Goal: Information Seeking & Learning: Learn about a topic

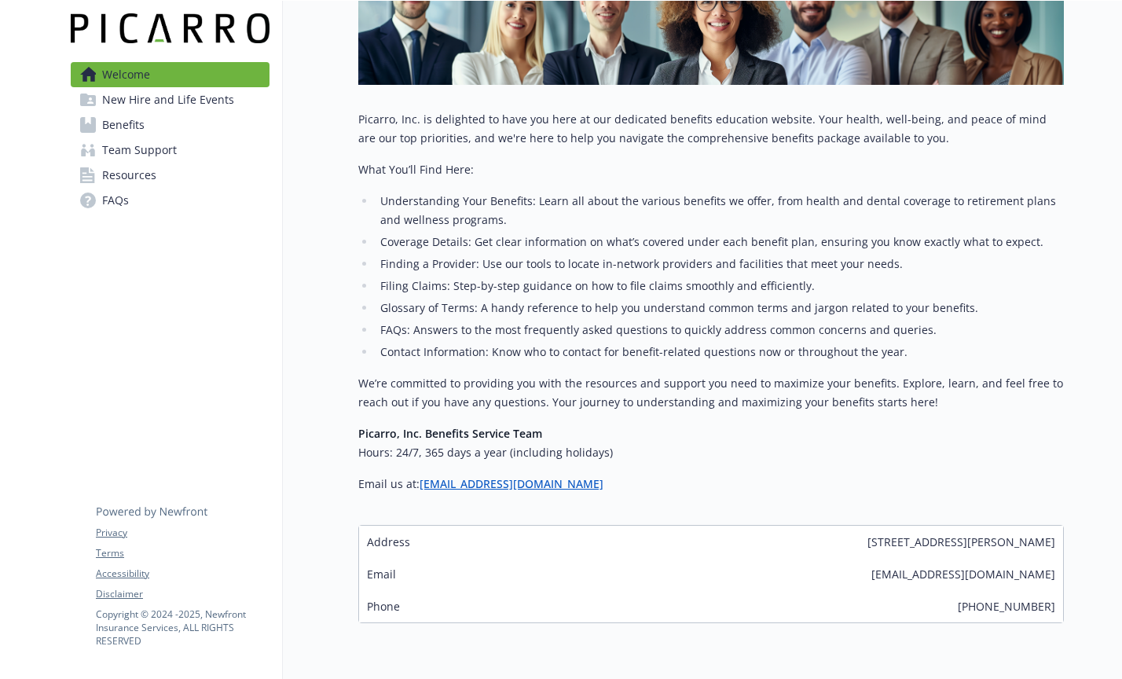
scroll to position [358, 0]
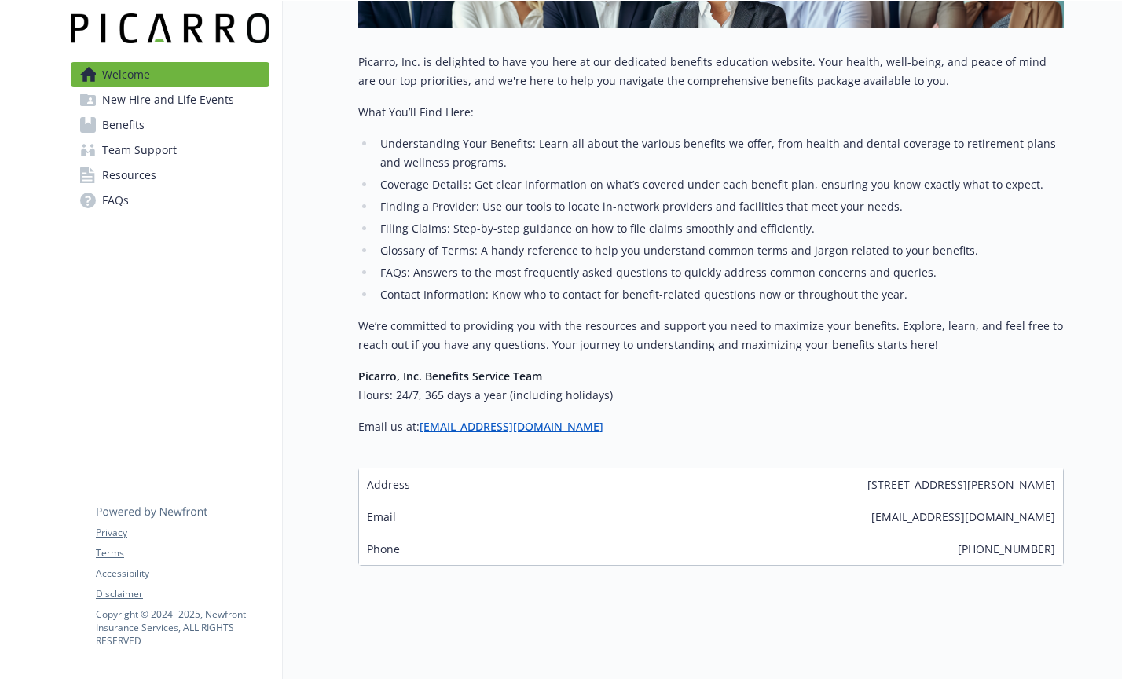
click at [116, 122] on span "Benefits" at bounding box center [123, 124] width 42 height 25
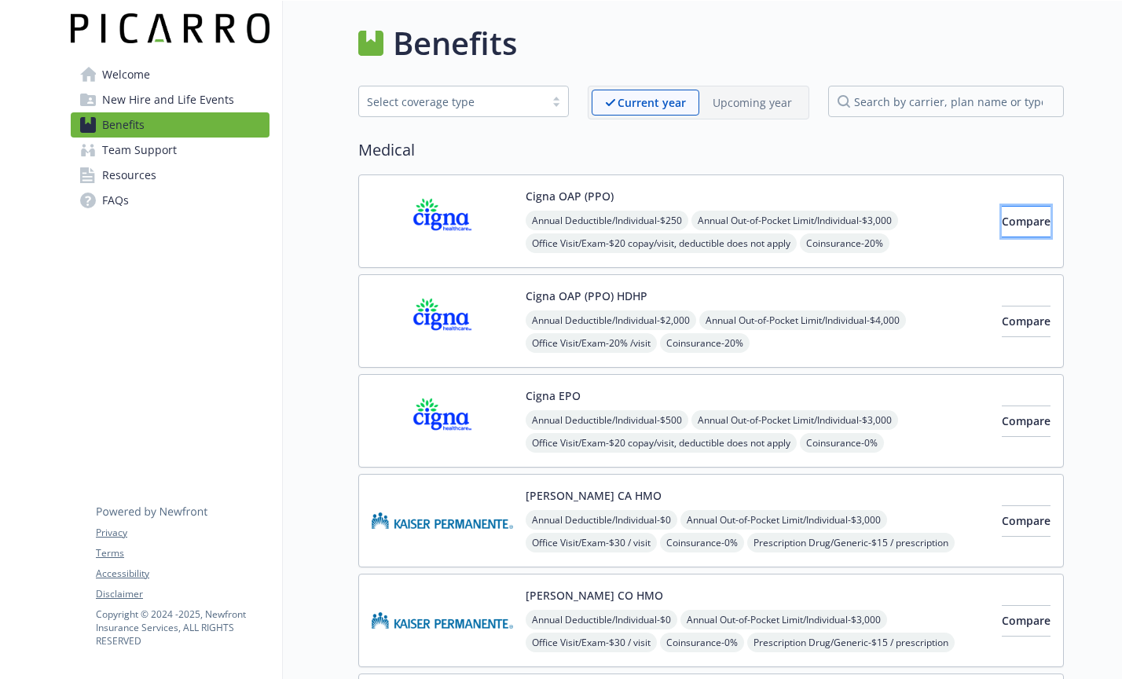
click at [1002, 226] on button "Compare" at bounding box center [1026, 221] width 49 height 31
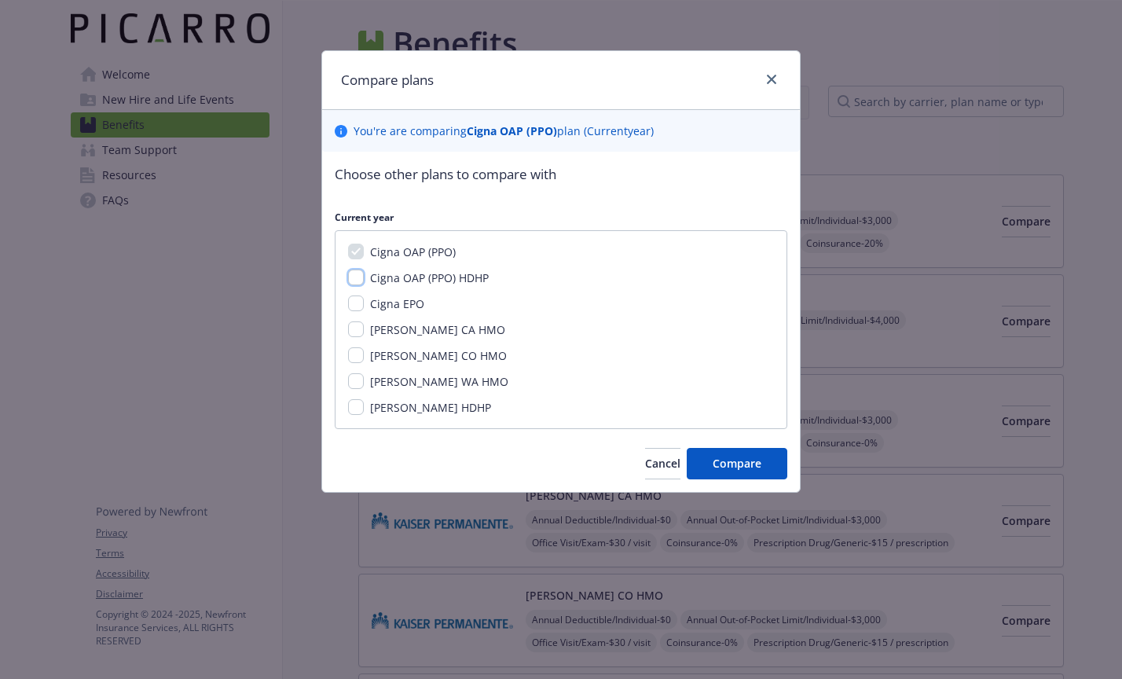
click at [350, 280] on input "Cigna OAP (PPO) HDHP" at bounding box center [356, 277] width 16 height 16
checkbox input "true"
click at [354, 301] on input "Cigna EPO" at bounding box center [356, 303] width 16 height 16
checkbox input "true"
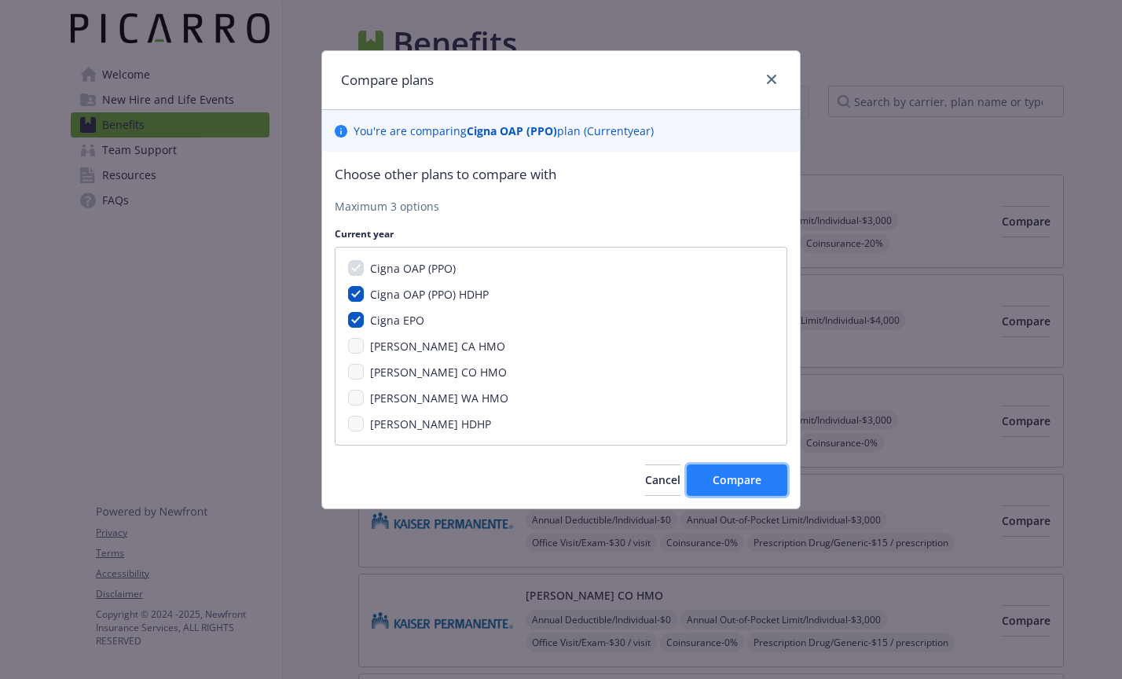
click at [735, 483] on span "Compare" at bounding box center [737, 479] width 49 height 15
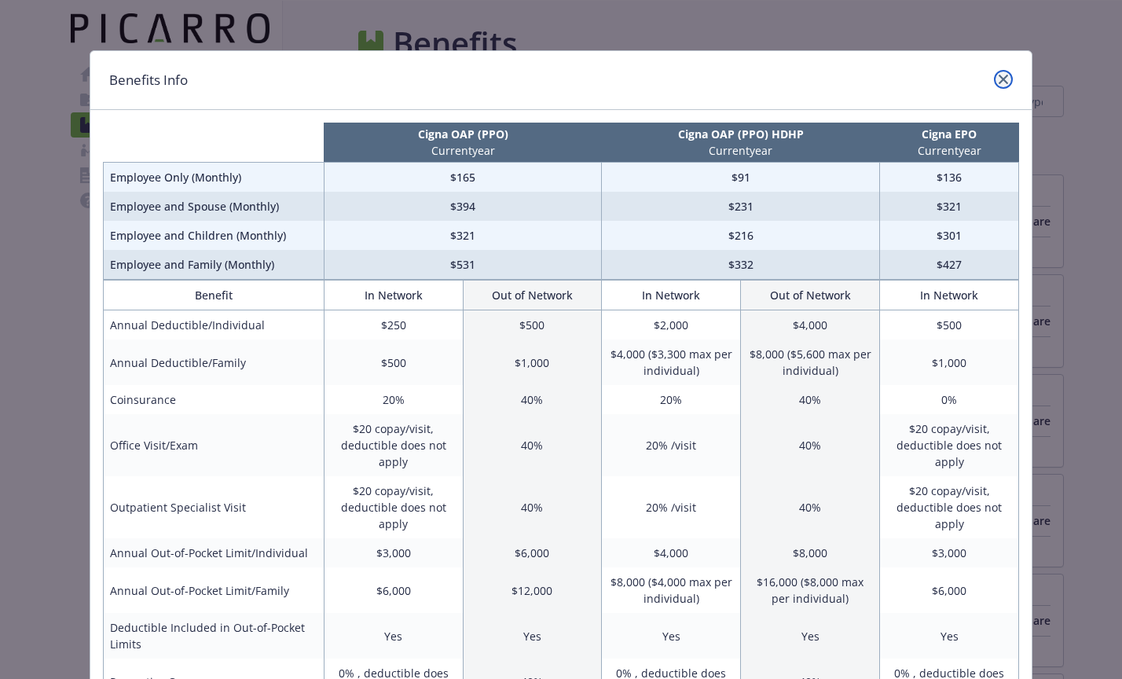
click at [1002, 82] on icon "close" at bounding box center [1002, 79] width 9 height 9
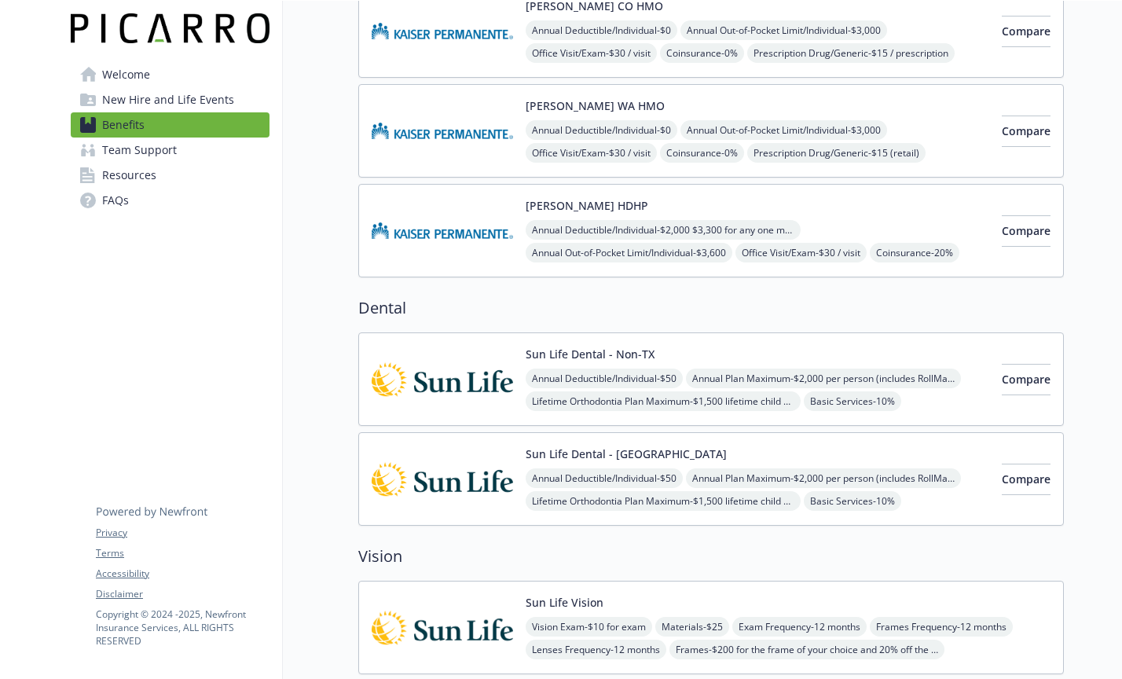
scroll to position [159, 0]
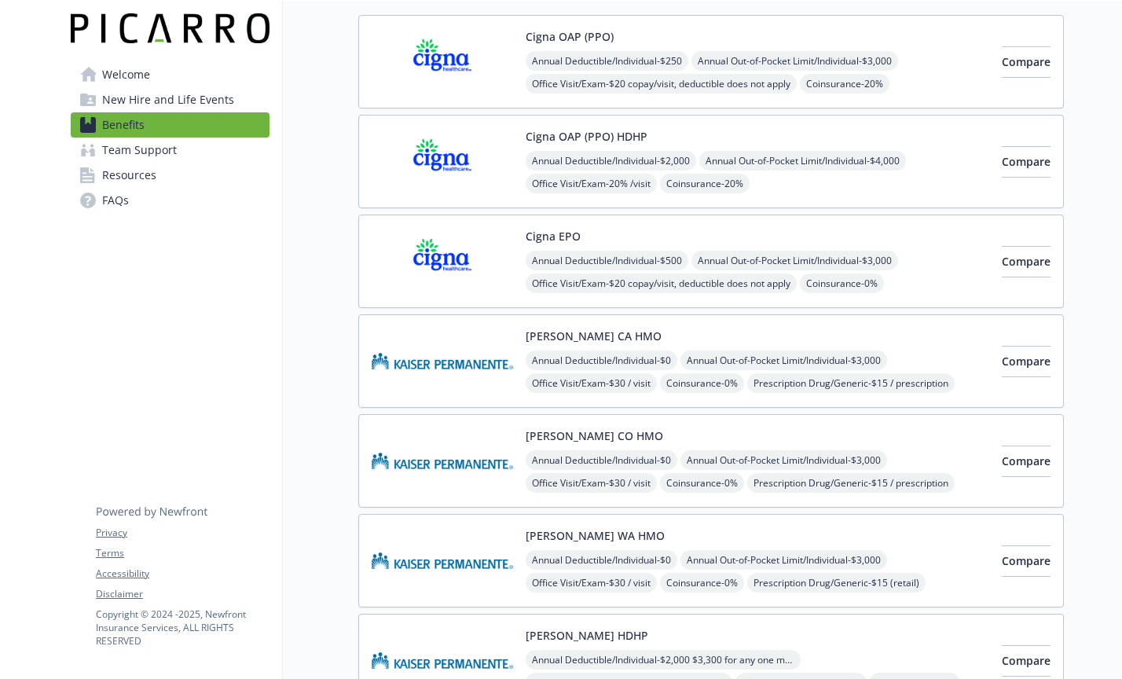
click at [152, 155] on span "Team Support" at bounding box center [139, 149] width 75 height 25
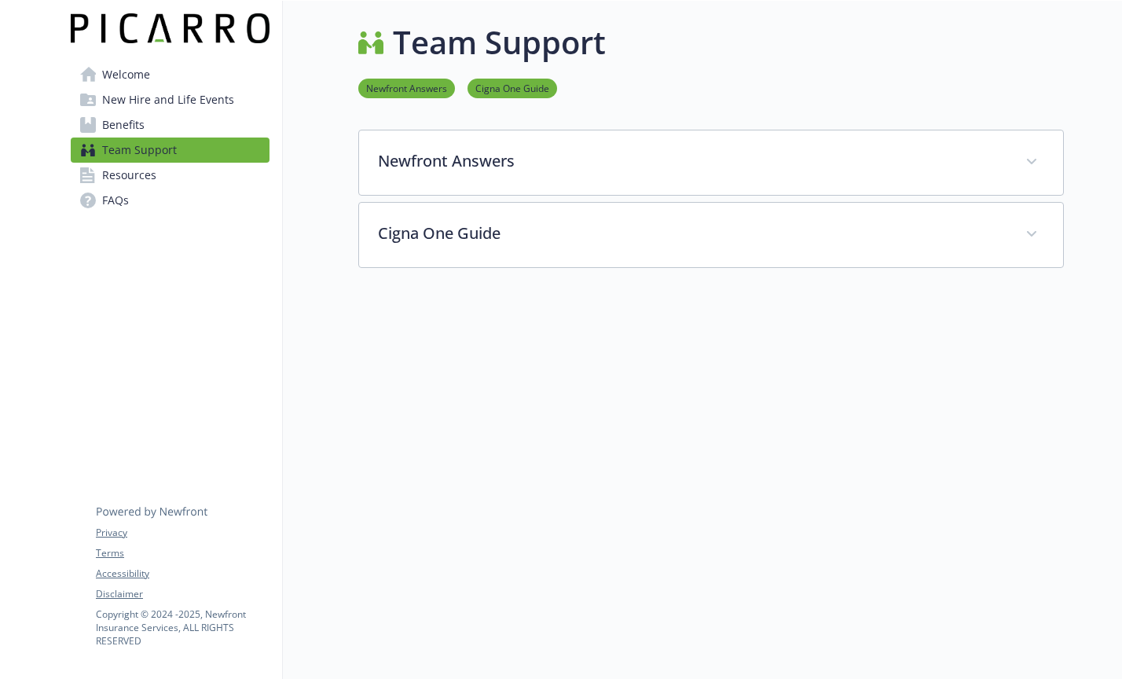
click at [130, 181] on span "Resources" at bounding box center [129, 175] width 54 height 25
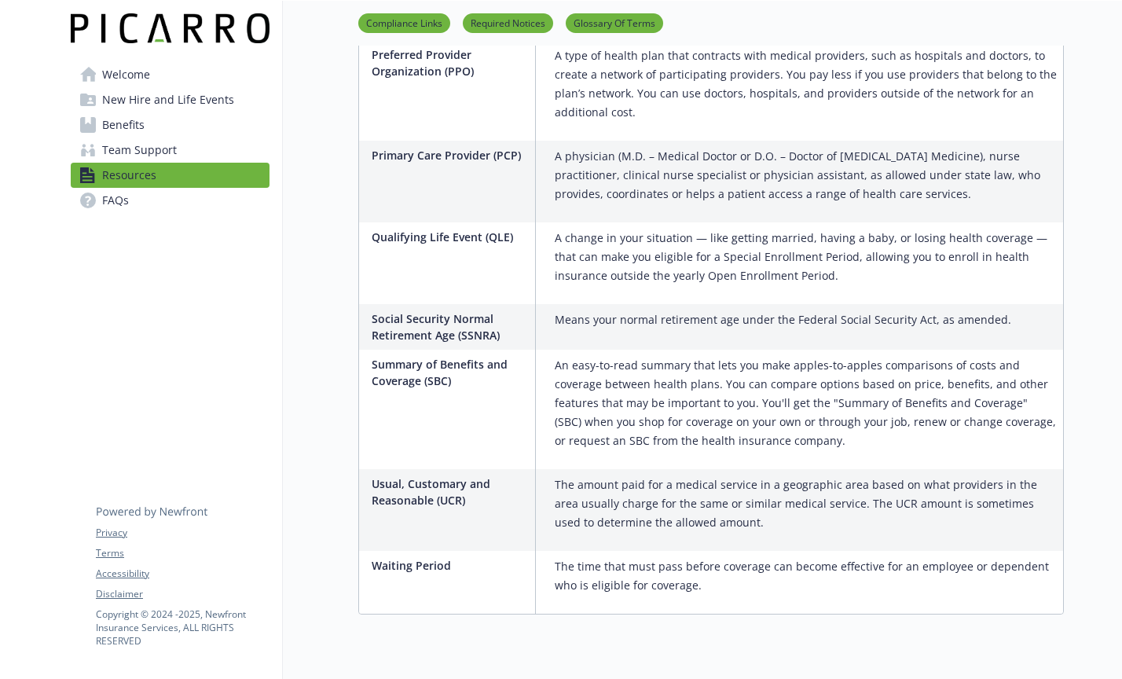
scroll to position [2830, 0]
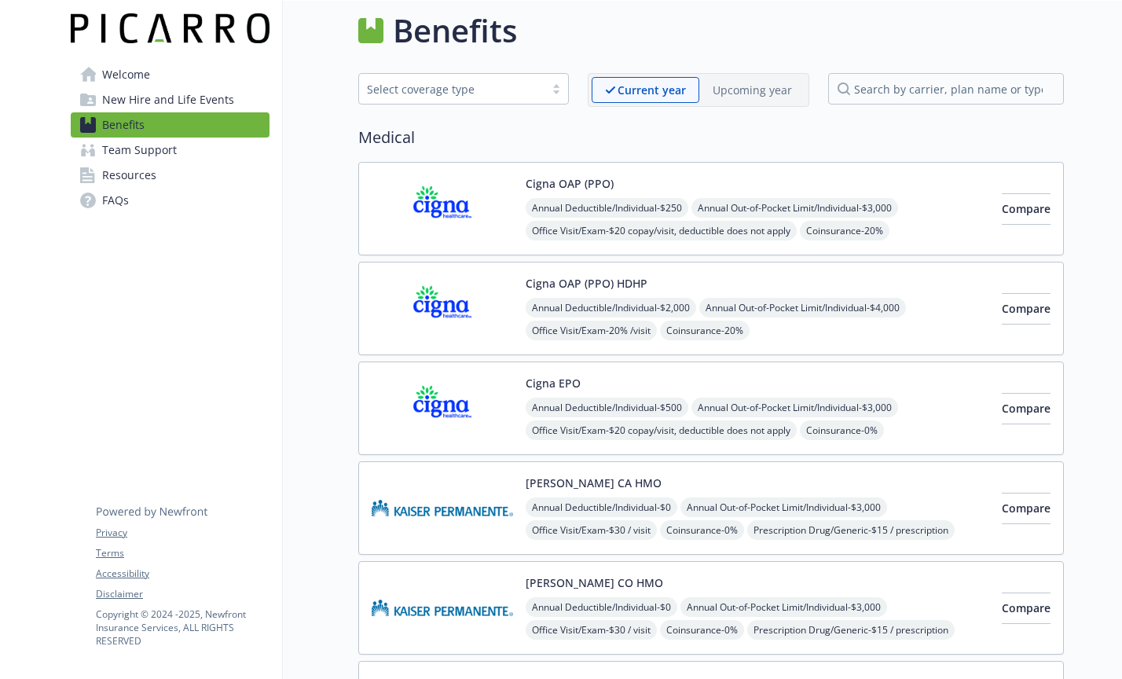
scroll to position [2647, 0]
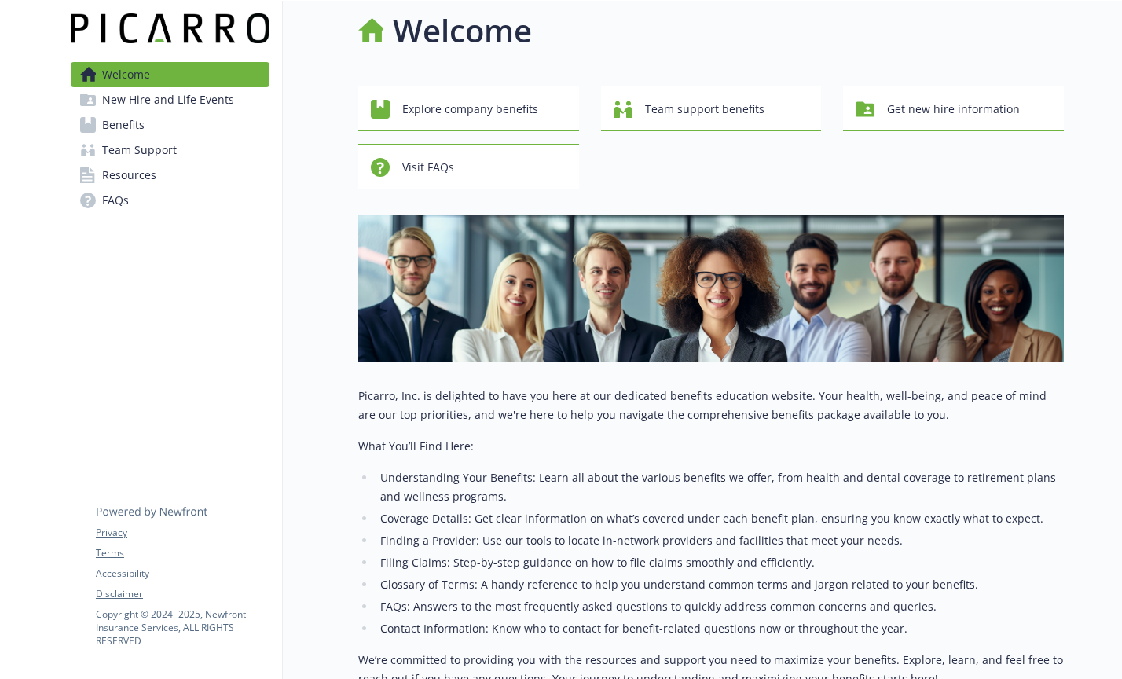
scroll to position [358, 0]
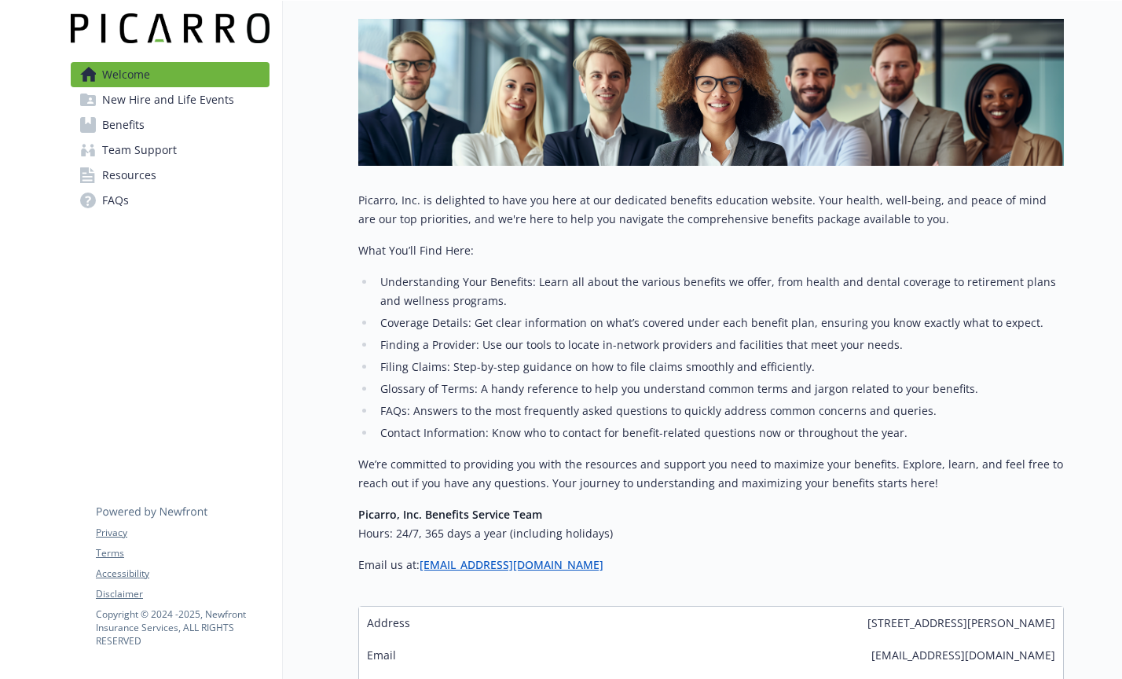
scroll to position [358, 0]
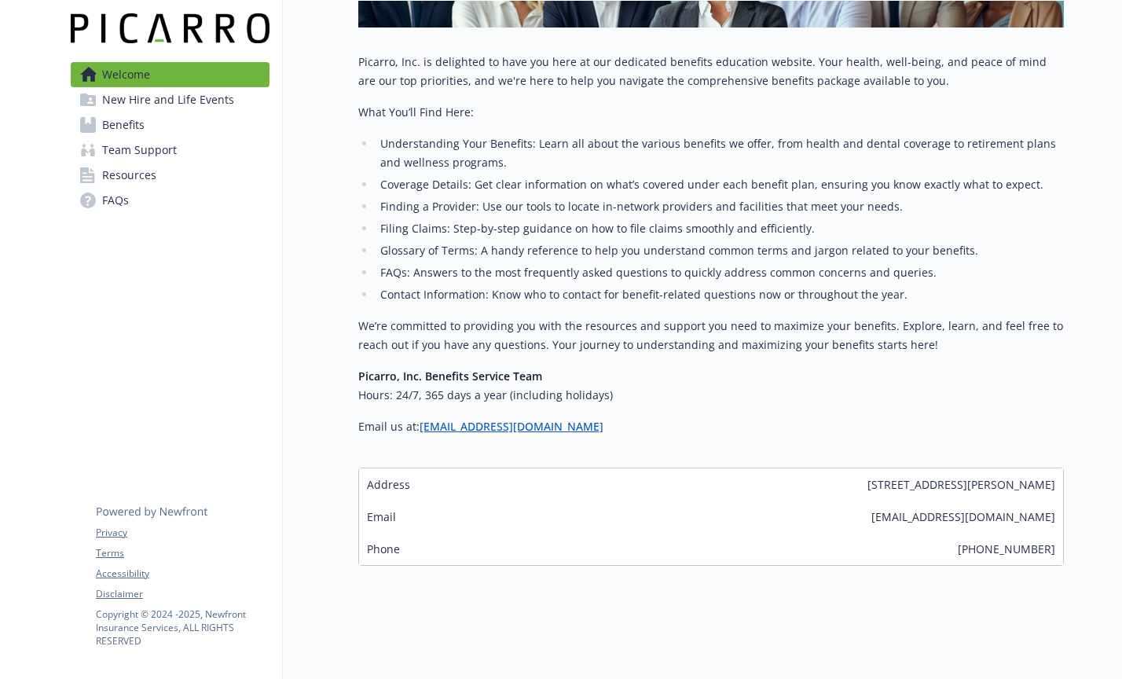
click at [110, 114] on span "Benefits" at bounding box center [123, 124] width 42 height 25
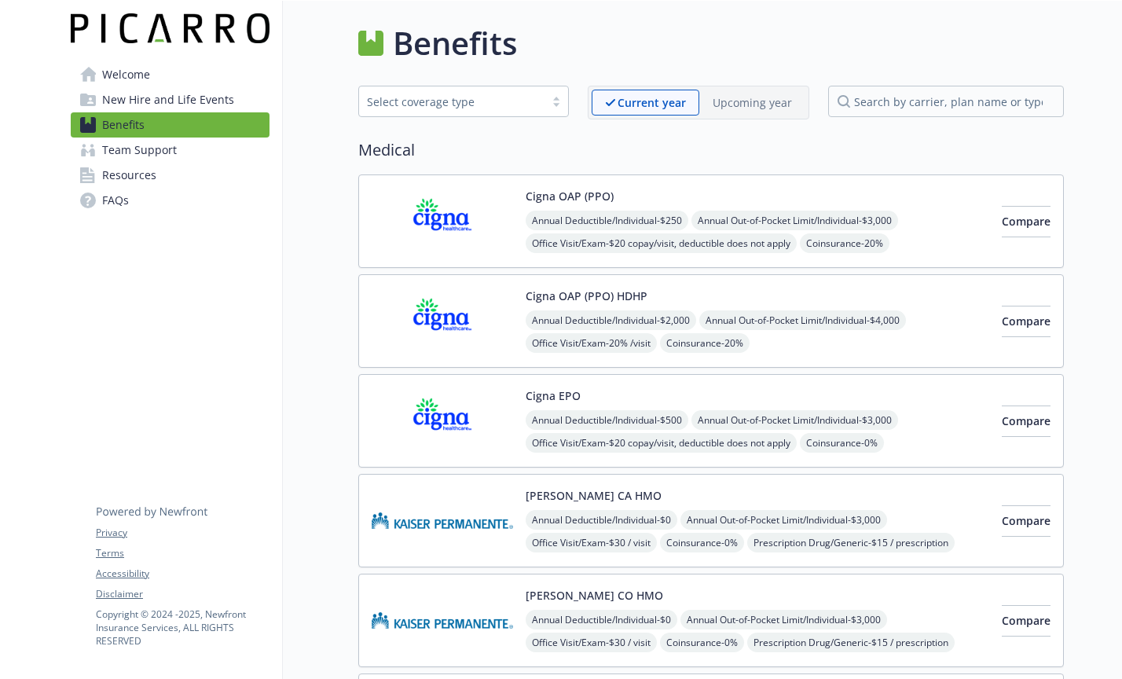
click at [119, 178] on span "Resources" at bounding box center [129, 175] width 54 height 25
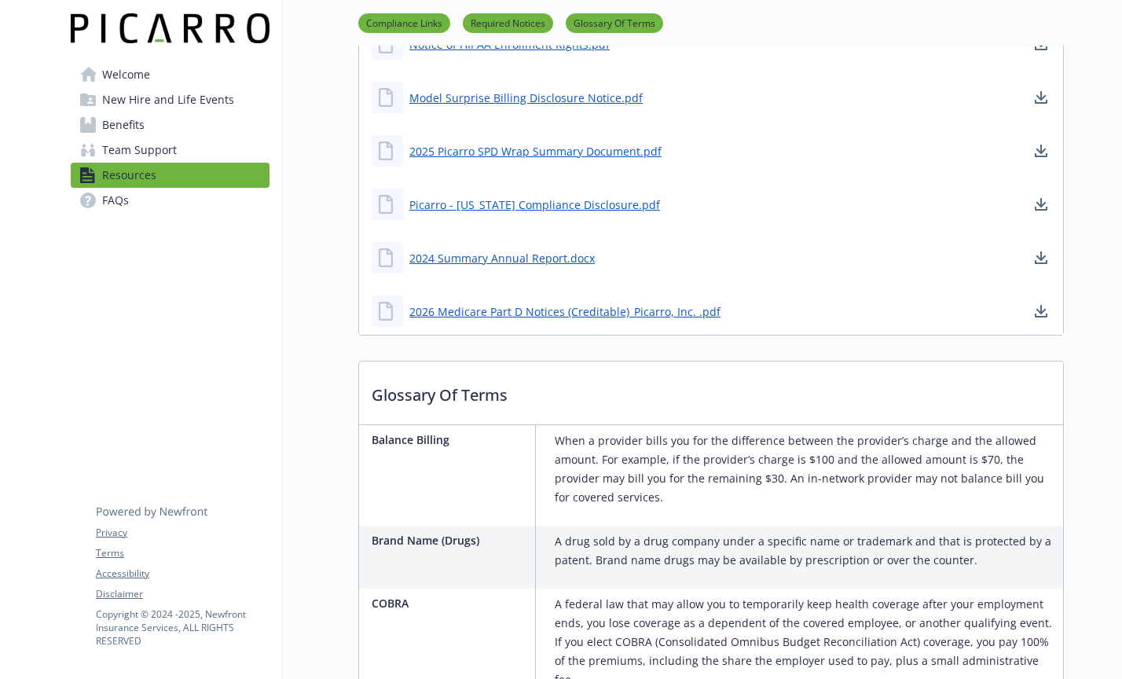
scroll to position [712, 0]
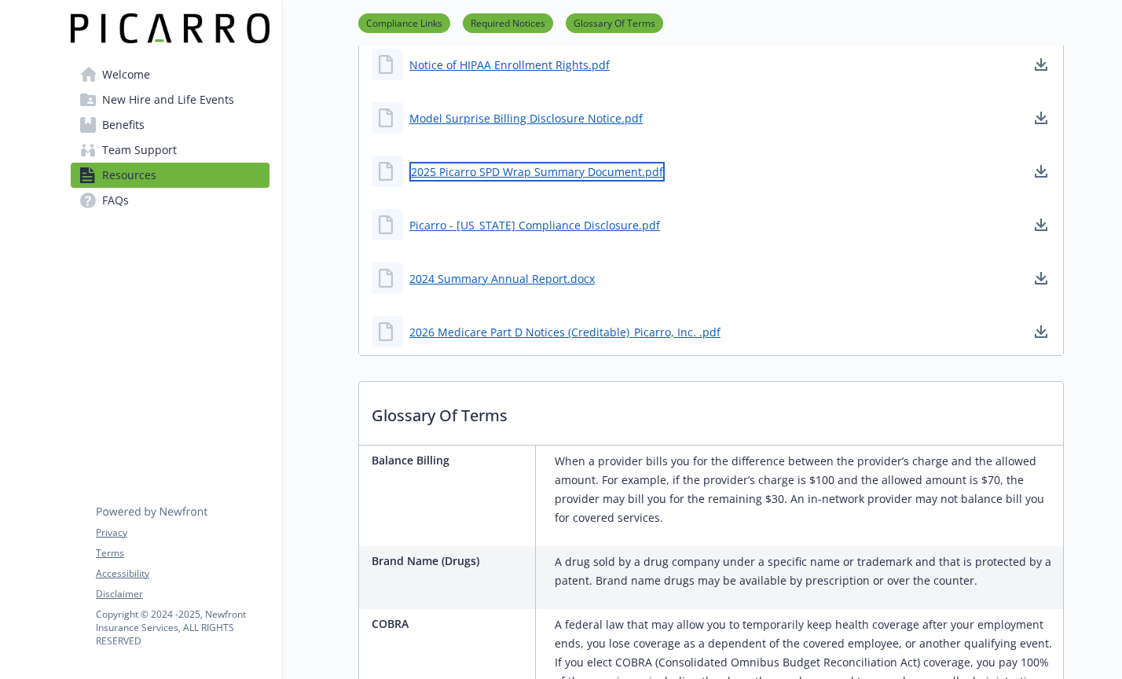
click at [460, 174] on link "2025 Picarro SPD Wrap Summary Document.pdf" at bounding box center [536, 172] width 255 height 20
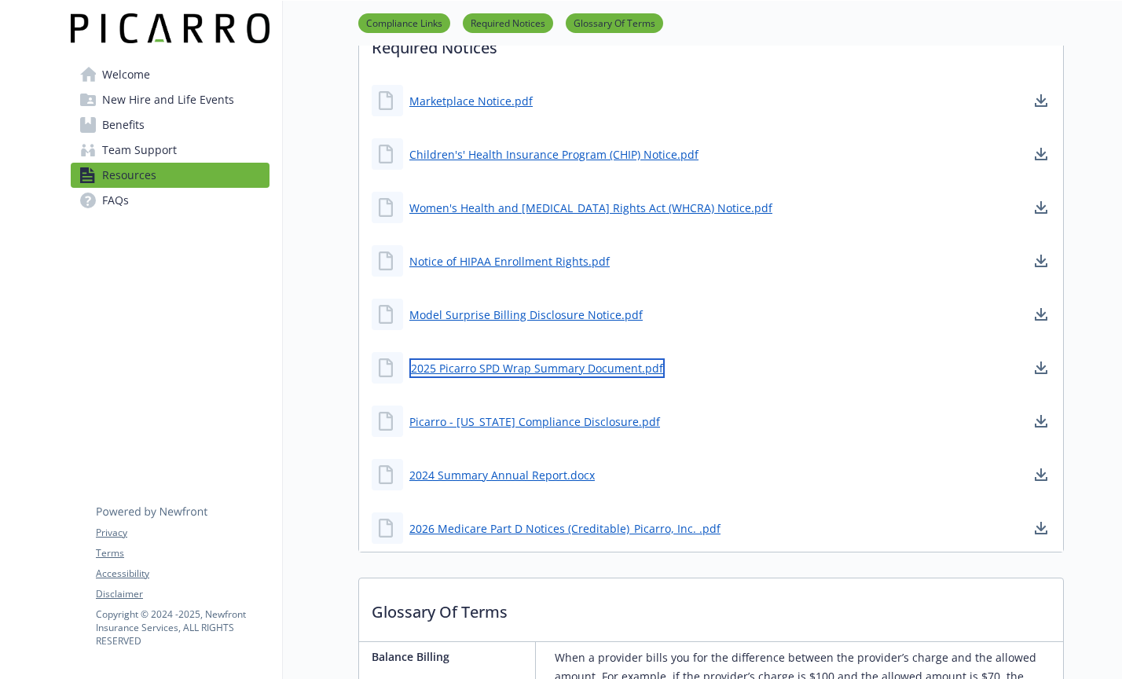
scroll to position [495, 0]
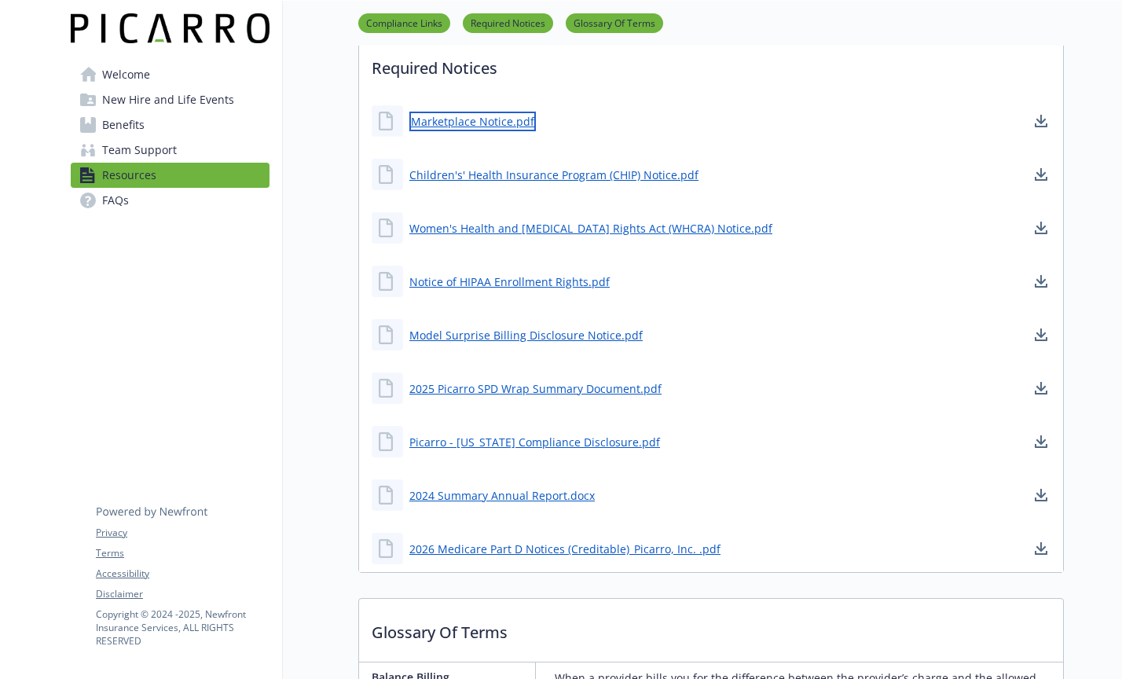
click at [446, 120] on link "Marketplace Notice.pdf" at bounding box center [472, 122] width 126 height 20
click at [116, 126] on span "Benefits" at bounding box center [123, 124] width 42 height 25
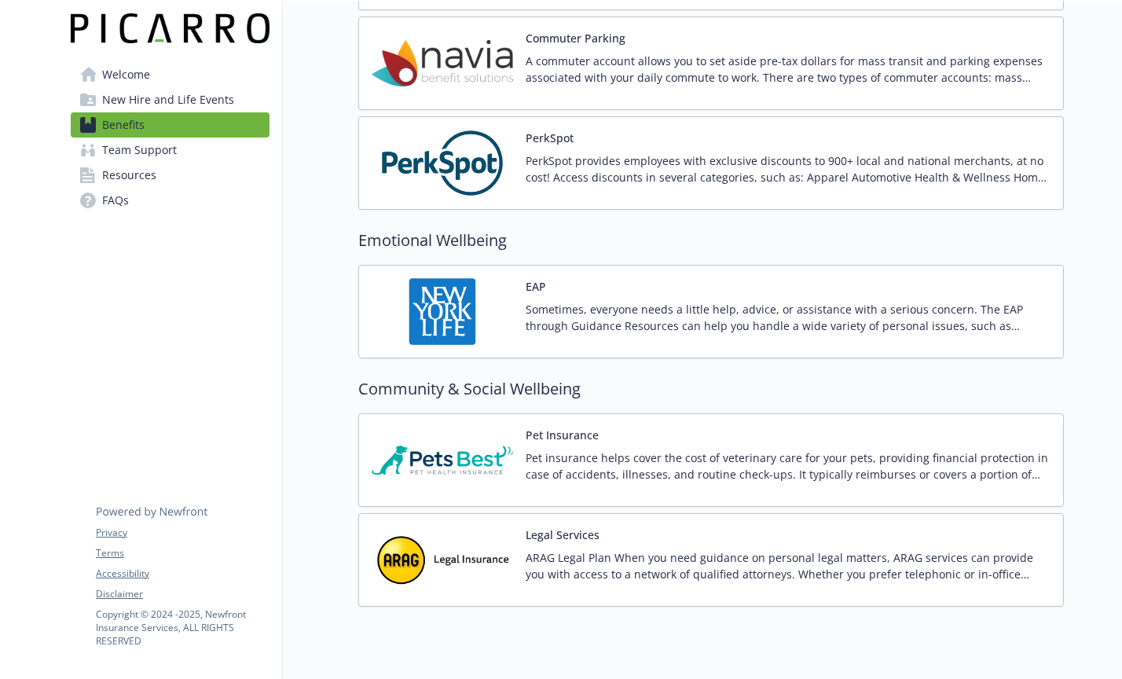
scroll to position [2647, 0]
